Goal: Information Seeking & Learning: Learn about a topic

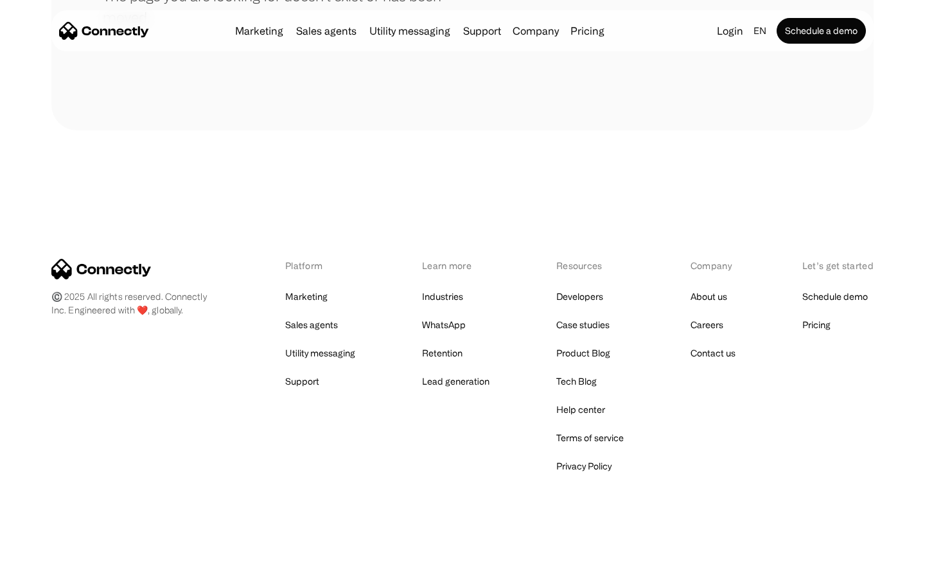
scroll to position [234, 0]
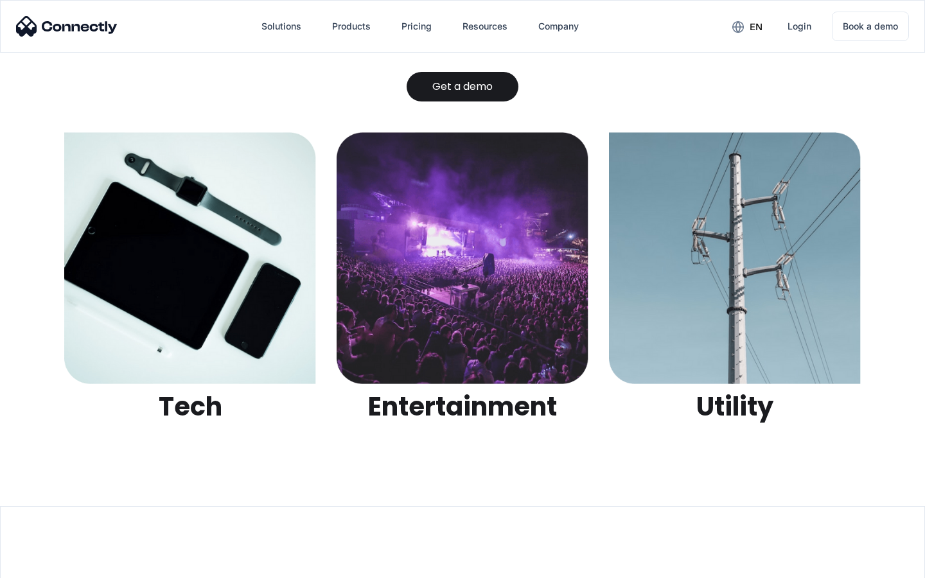
scroll to position [4051, 0]
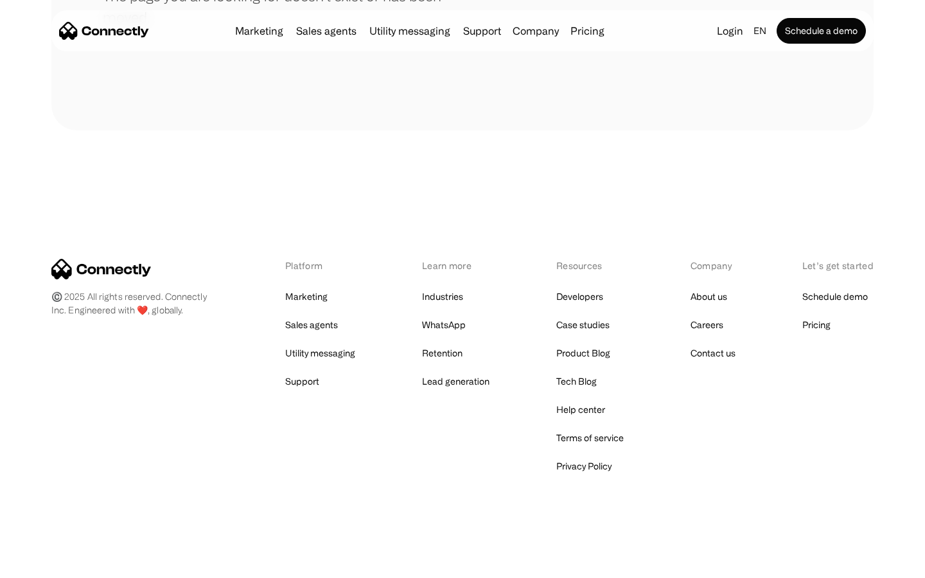
scroll to position [234, 0]
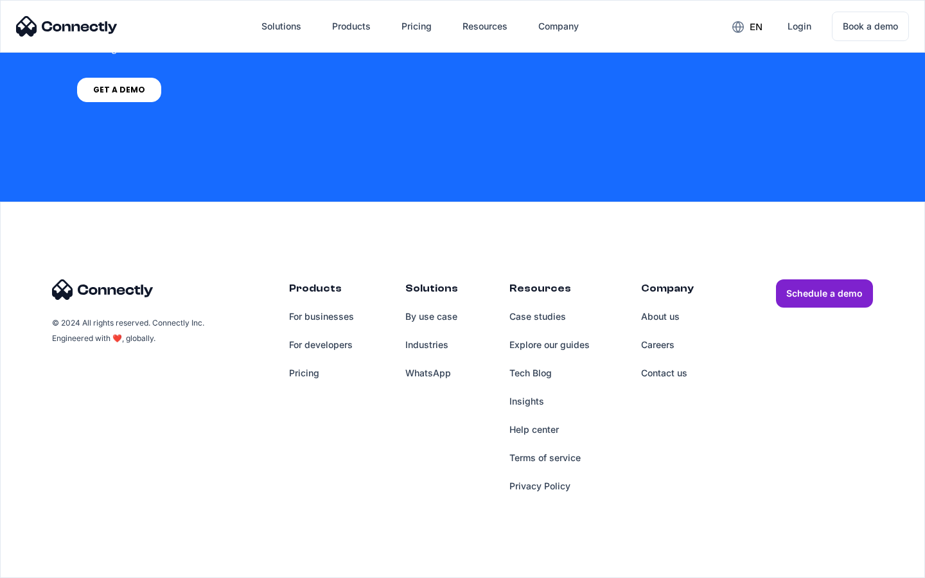
scroll to position [973, 0]
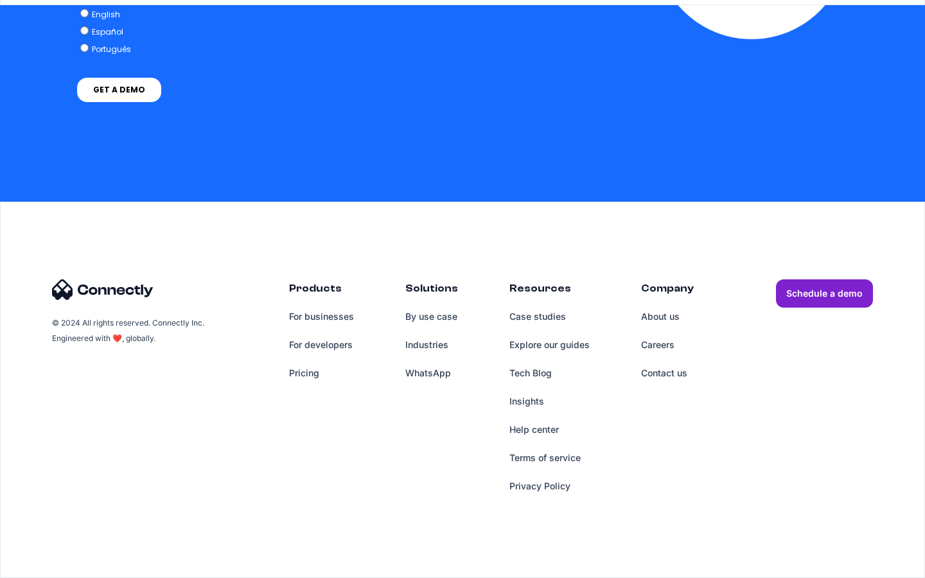
scroll to position [5292, 0]
